Goal: Transaction & Acquisition: Purchase product/service

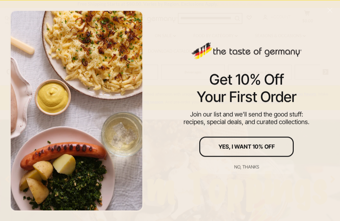
click at [246, 167] on div "No, thanks" at bounding box center [246, 166] width 25 height 4
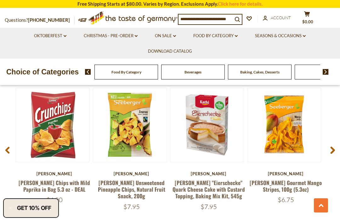
scroll to position [425, 0]
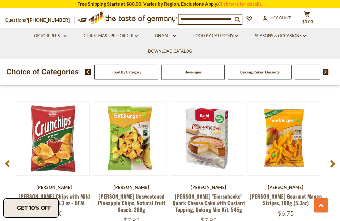
click at [326, 70] on img at bounding box center [326, 72] width 6 height 6
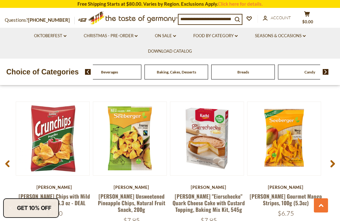
click at [325, 69] on img at bounding box center [326, 72] width 6 height 6
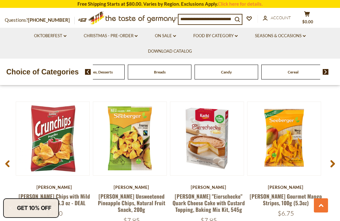
click at [325, 70] on img at bounding box center [326, 72] width 6 height 6
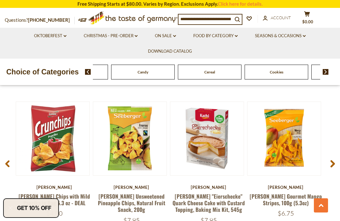
click at [329, 68] on div "Food By Category Beverages Baking, Cakes, Desserts Breads Candy Cereal Cookies …" at bounding box center [212, 71] width 255 height 15
click at [326, 69] on img at bounding box center [326, 72] width 6 height 6
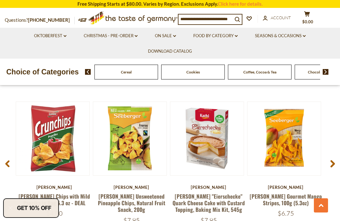
click at [324, 72] on img at bounding box center [326, 72] width 6 height 6
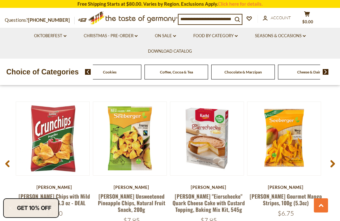
click at [323, 73] on img at bounding box center [326, 72] width 6 height 6
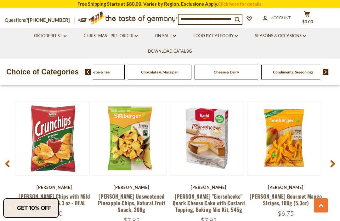
click at [323, 70] on img at bounding box center [326, 72] width 6 height 6
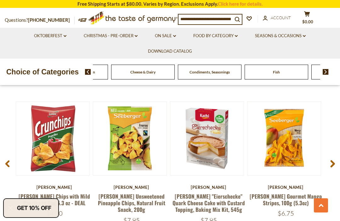
click at [327, 72] on img at bounding box center [326, 72] width 6 height 6
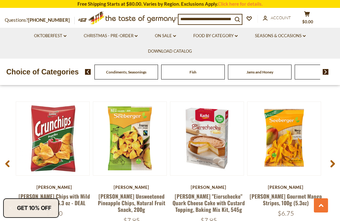
click at [326, 72] on img at bounding box center [326, 72] width 6 height 6
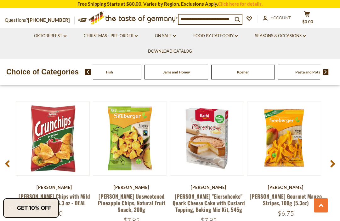
click at [327, 73] on img at bounding box center [326, 72] width 6 height 6
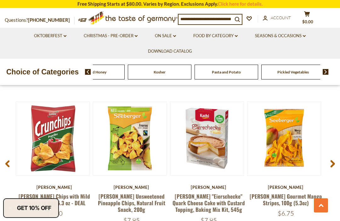
click at [328, 72] on img at bounding box center [326, 72] width 6 height 6
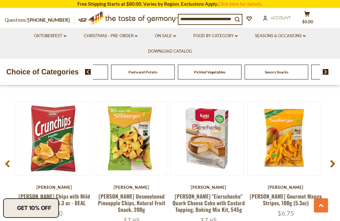
click at [327, 72] on img at bounding box center [326, 72] width 6 height 6
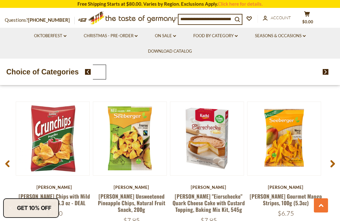
click at [264, 70] on div "Food By Category Beverages Baking, Cakes, Desserts Breads Candy Cereal Cookies …" at bounding box center [206, 72] width 227 height 15
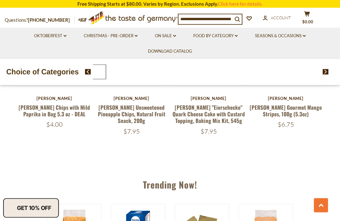
scroll to position [497, 0]
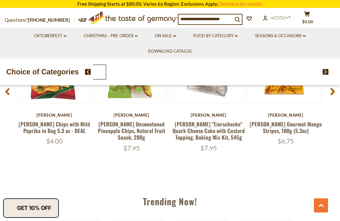
click at [88, 73] on img at bounding box center [88, 72] width 6 height 6
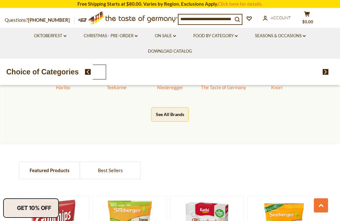
scroll to position [323, 0]
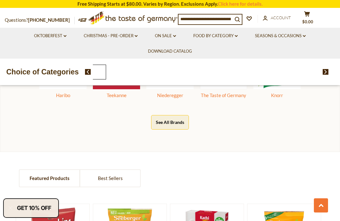
click at [203, 17] on input at bounding box center [205, 18] width 54 height 9
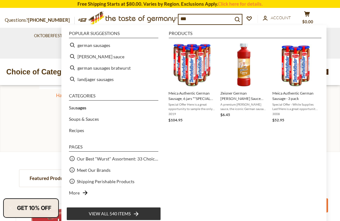
click at [98, 47] on li "german sausages" at bounding box center [113, 44] width 94 height 11
type input "**********"
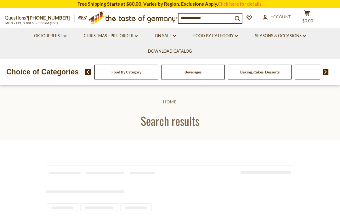
type input "**********"
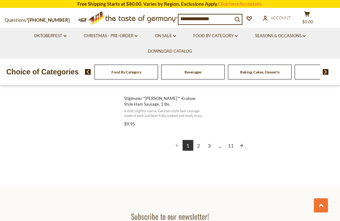
scroll to position [1168, 0]
click at [196, 144] on link "2" at bounding box center [198, 145] width 11 height 11
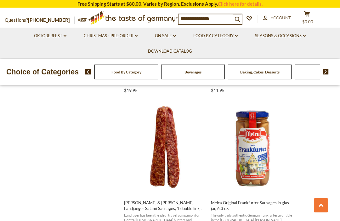
scroll to position [652, 0]
click at [167, 185] on button "View product" at bounding box center [164, 188] width 83 height 14
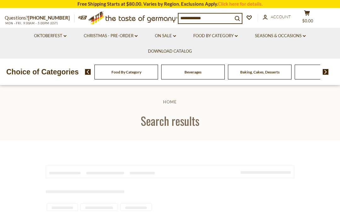
scroll to position [527, 0]
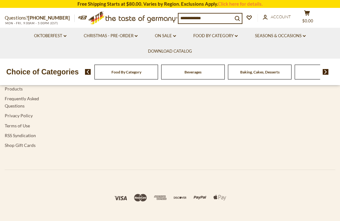
type input "**********"
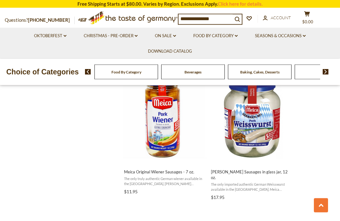
scroll to position [818, 0]
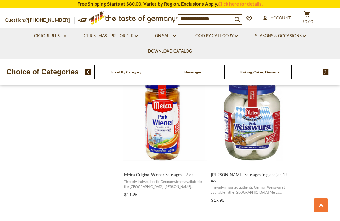
click at [257, 160] on button "View product" at bounding box center [251, 160] width 83 height 14
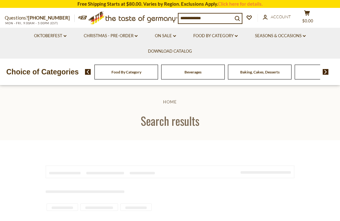
type input "**********"
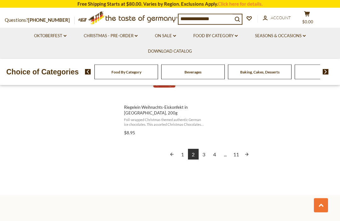
scroll to position [1159, 0]
click at [202, 149] on link "3" at bounding box center [204, 154] width 11 height 11
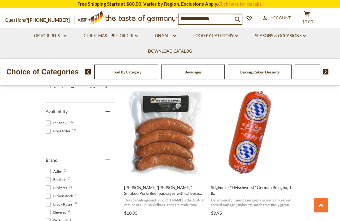
scroll to position [256, 0]
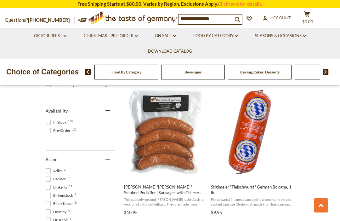
click at [214, 147] on img "Stiglmeier" at bounding box center [251, 131] width 83 height 83
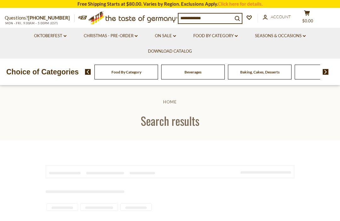
type input "**********"
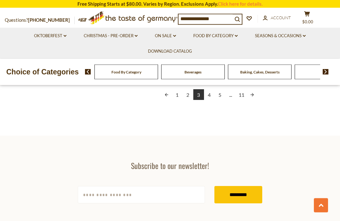
scroll to position [1187, 0]
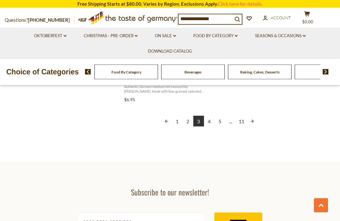
click at [209, 117] on link "4" at bounding box center [209, 121] width 11 height 11
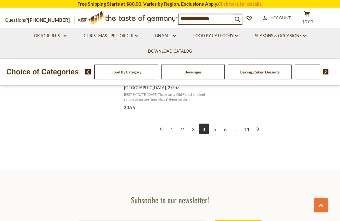
click at [172, 130] on link "1" at bounding box center [172, 129] width 11 height 11
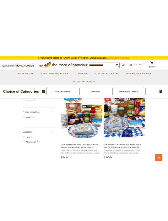
scroll to position [799, 0]
